Goal: Use online tool/utility: Utilize a website feature to perform a specific function

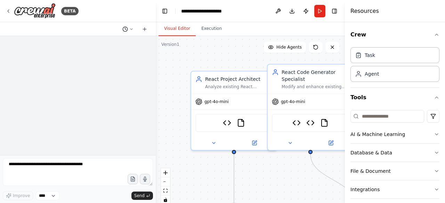
click at [129, 28] on button at bounding box center [128, 29] width 17 height 8
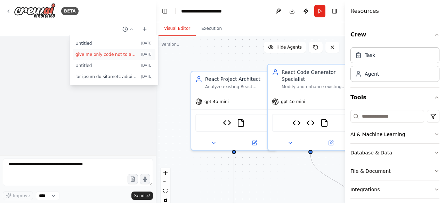
click at [106, 55] on span "give me only code not to add in automation File Writing Tool Limitation I wasn'…" at bounding box center [106, 55] width 63 height 6
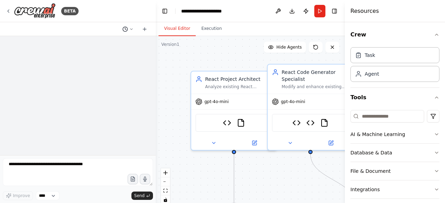
click at [133, 30] on icon at bounding box center [131, 29] width 4 height 4
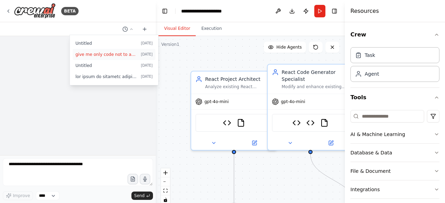
click at [93, 53] on span "give me only code not to add in automation File Writing Tool Limitation I wasn'…" at bounding box center [106, 55] width 63 height 6
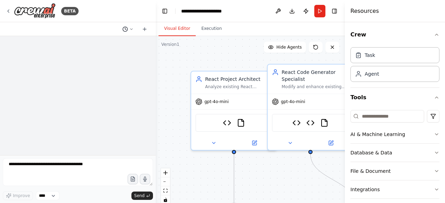
click at [132, 29] on icon at bounding box center [131, 29] width 2 height 1
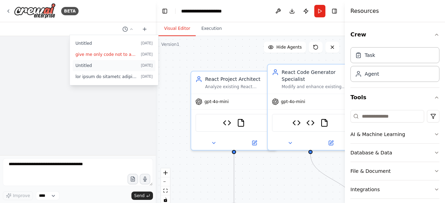
click at [91, 63] on span "Untitled" at bounding box center [106, 66] width 63 height 6
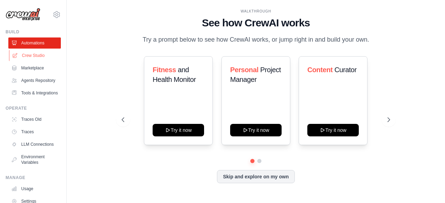
click at [33, 54] on link "Crew Studio" at bounding box center [35, 55] width 53 height 11
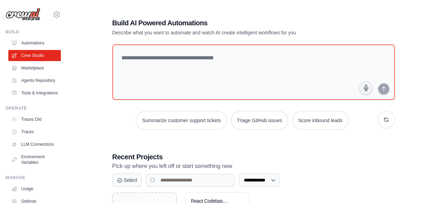
scroll to position [76, 0]
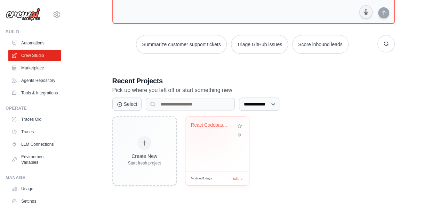
click at [203, 122] on div "React Codebase Modifier" at bounding box center [212, 125] width 42 height 6
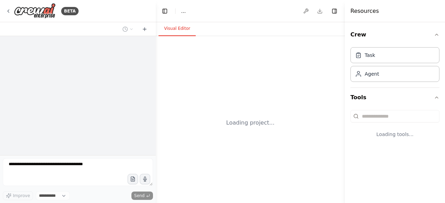
select select "****"
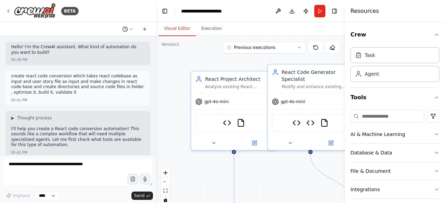
click at [131, 30] on icon at bounding box center [131, 29] width 4 height 4
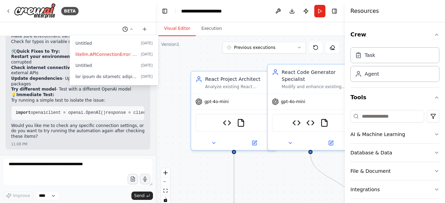
scroll to position [14373, 0]
click at [97, 75] on span at bounding box center [106, 77] width 63 height 6
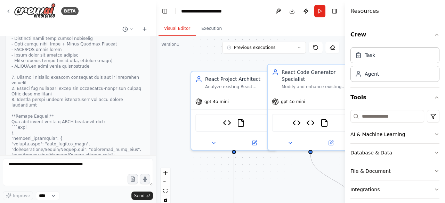
scroll to position [7264, 0]
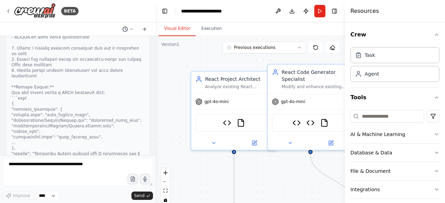
click at [132, 29] on icon at bounding box center [131, 29] width 2 height 1
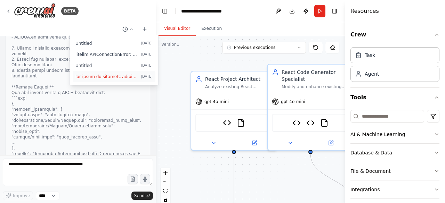
click at [117, 75] on span at bounding box center [106, 77] width 63 height 6
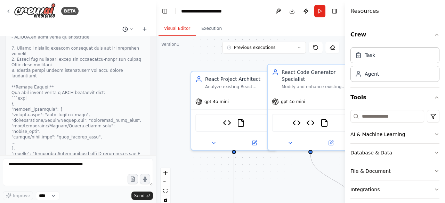
click at [133, 30] on icon at bounding box center [131, 29] width 4 height 4
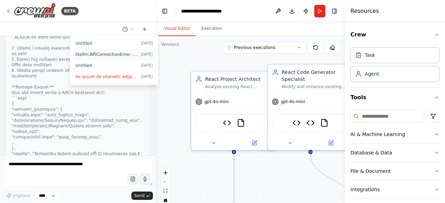
click at [102, 57] on span "litellm.APIConnectionError: encoding with 'idna' codec failed (UnicodeError: la…" at bounding box center [106, 55] width 63 height 6
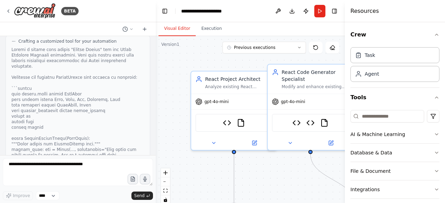
scroll to position [9915, 0]
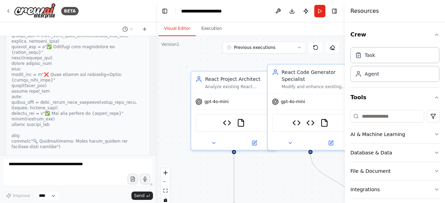
scroll to position [11650, 0]
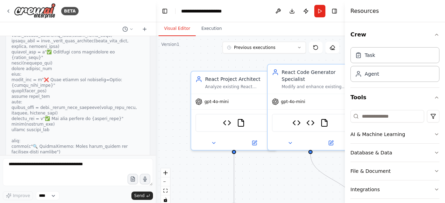
drag, startPoint x: 16, startPoint y: 105, endPoint x: 117, endPoint y: 153, distance: 111.7
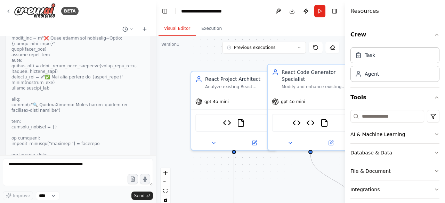
scroll to position [11696, 0]
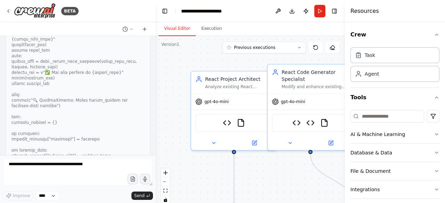
copy code "from [DOMAIN_NAME] import BaseTool from typing import Type , Dict , Any , Optio…"
